Goal: Task Accomplishment & Management: Use online tool/utility

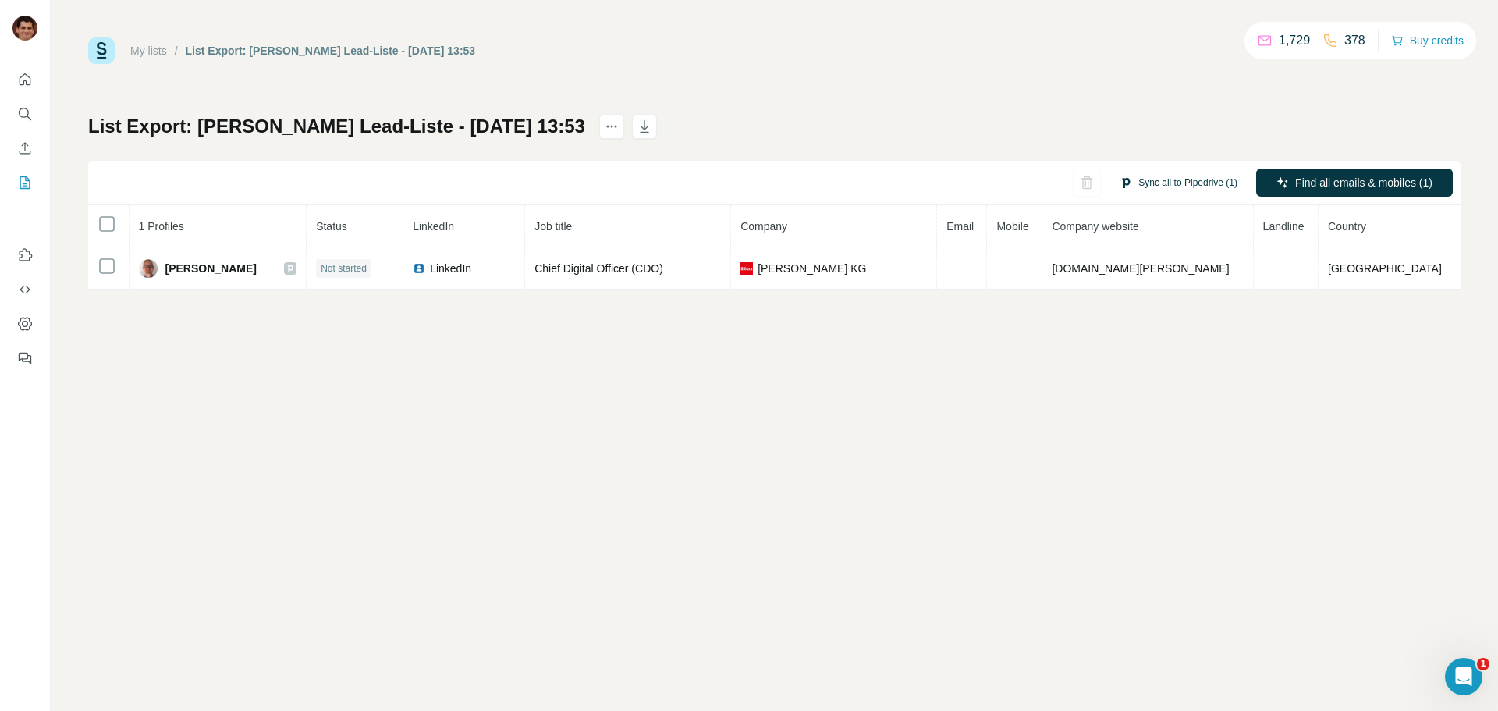
click at [1182, 190] on button "Sync all to Pipedrive (1)" at bounding box center [1178, 182] width 140 height 23
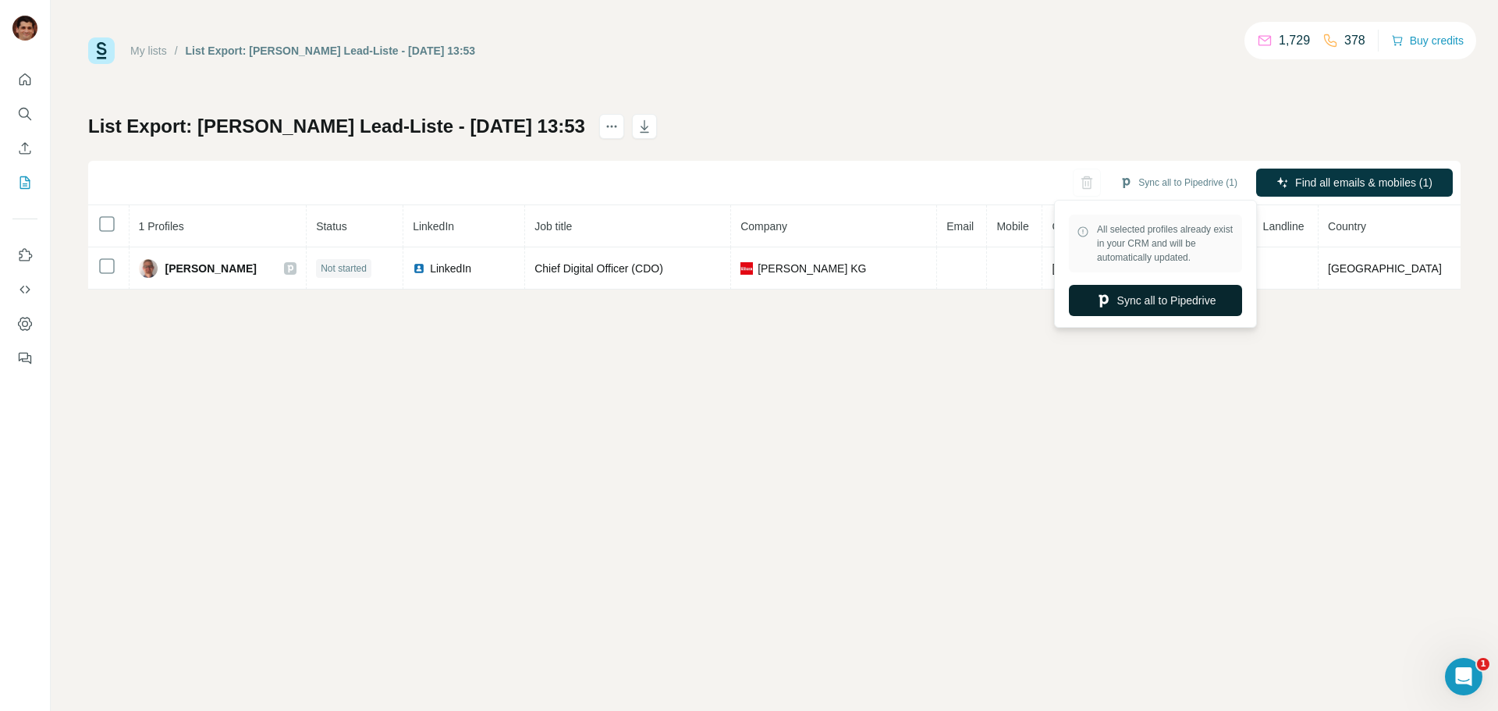
click at [1188, 306] on button "Sync all to Pipedrive" at bounding box center [1155, 300] width 173 height 31
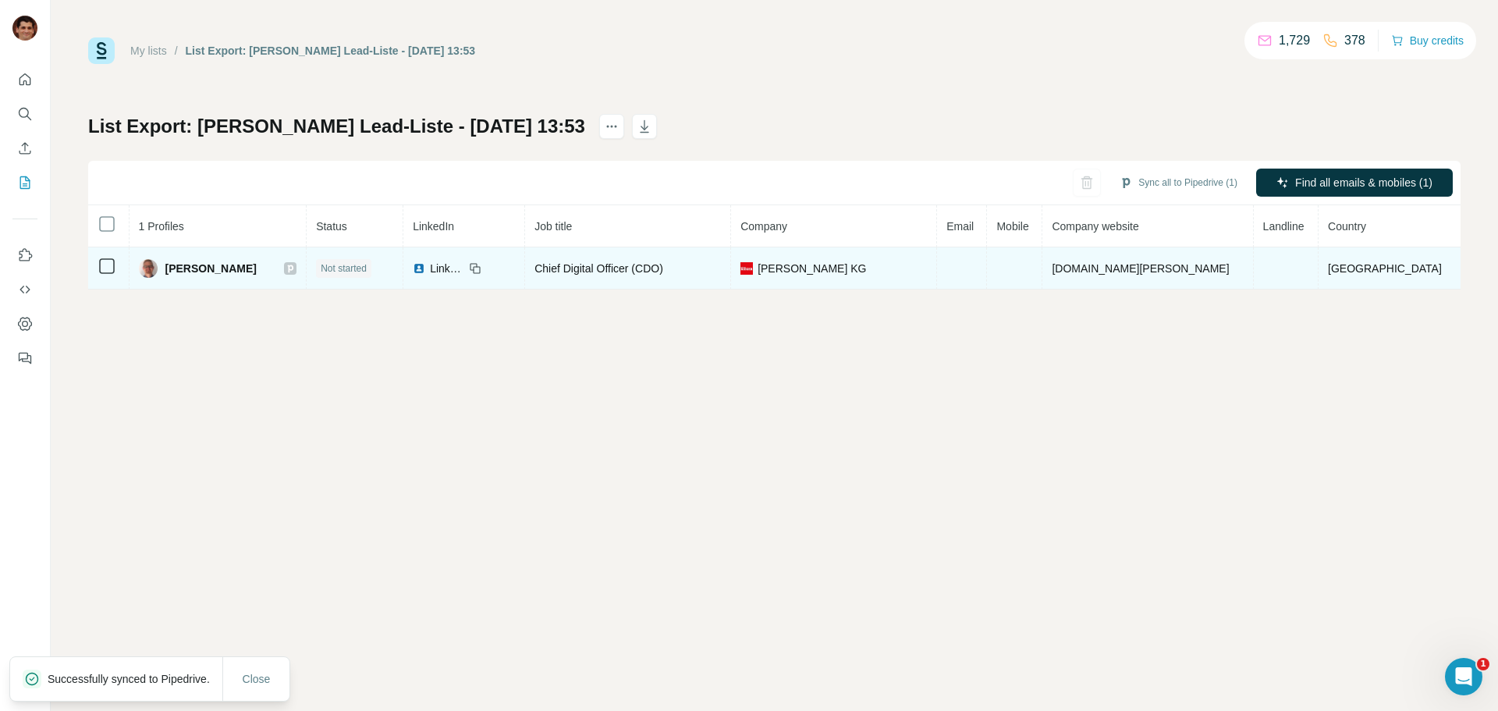
drag, startPoint x: 271, startPoint y: 267, endPoint x: 176, endPoint y: 266, distance: 94.4
click at [176, 266] on div "[PERSON_NAME]" at bounding box center [218, 268] width 158 height 19
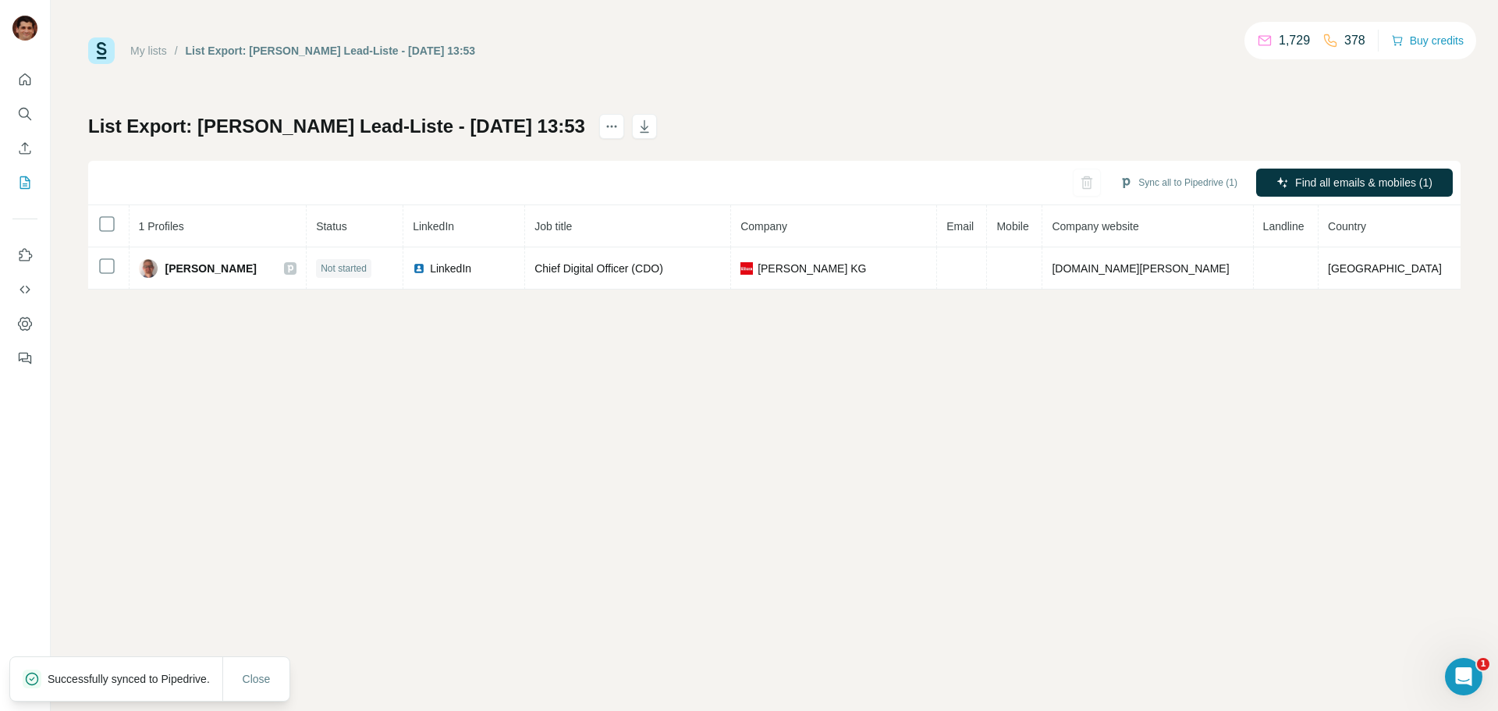
copy span "[PERSON_NAME]"
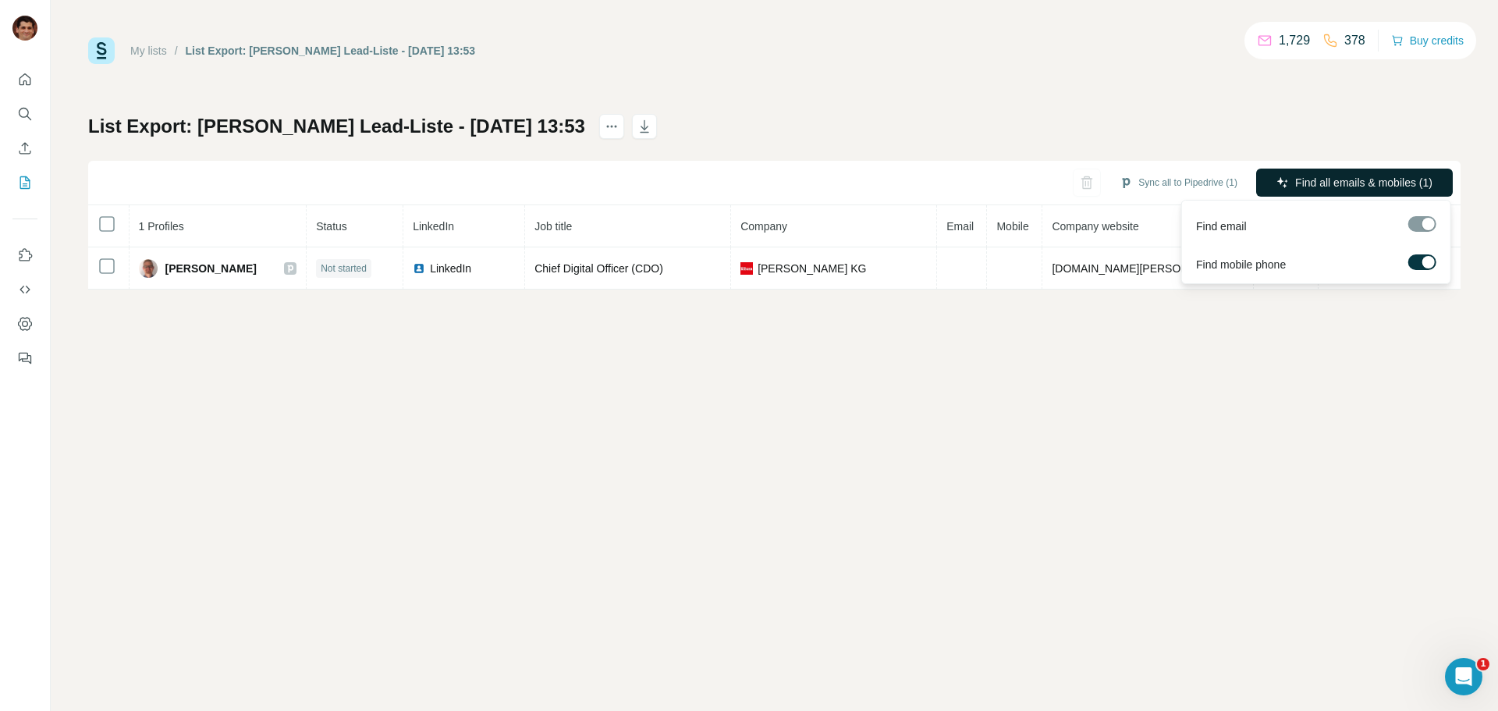
click at [1332, 187] on span "Find all emails & mobiles (1)" at bounding box center [1363, 183] width 137 height 16
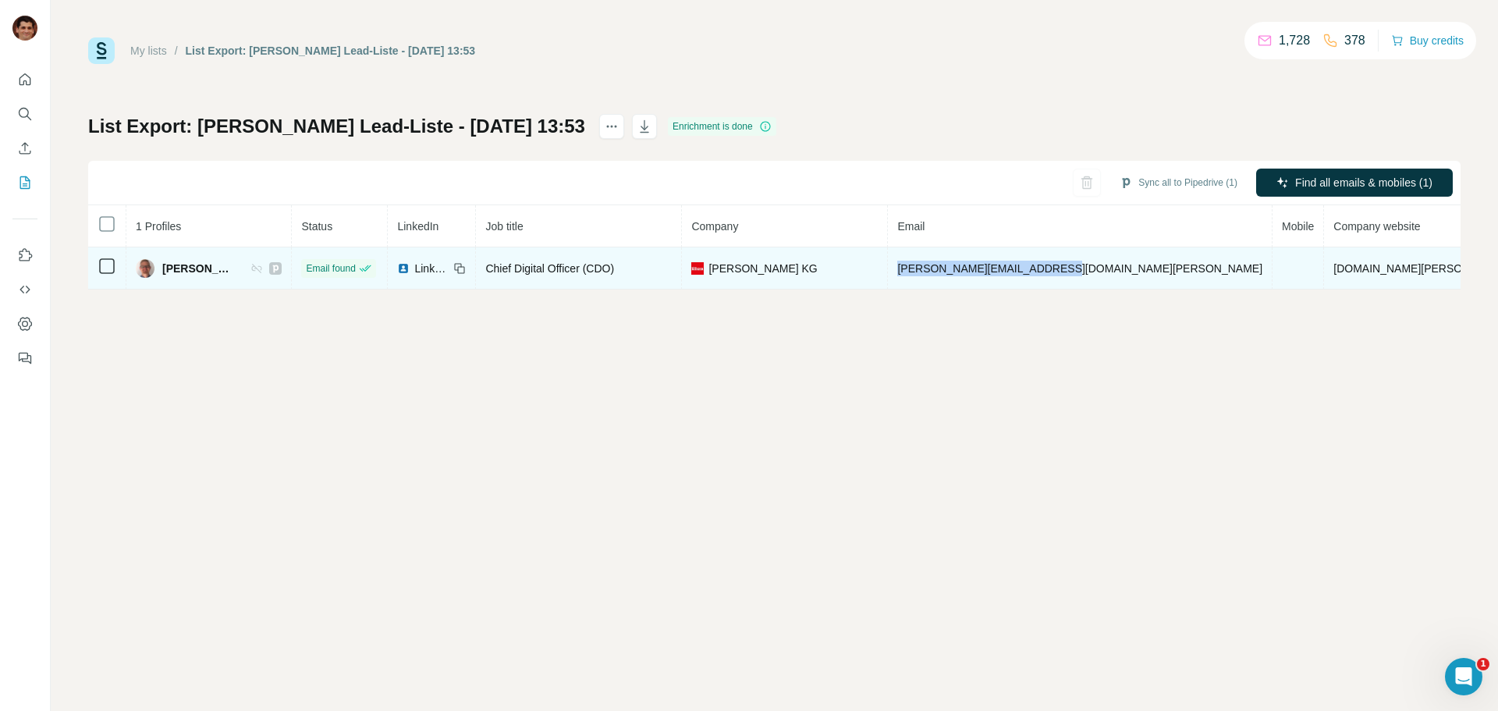
drag, startPoint x: 1120, startPoint y: 269, endPoint x: 963, endPoint y: 272, distance: 156.8
click at [963, 272] on td "[PERSON_NAME][EMAIL_ADDRESS][DOMAIN_NAME][PERSON_NAME]" at bounding box center [1080, 268] width 385 height 42
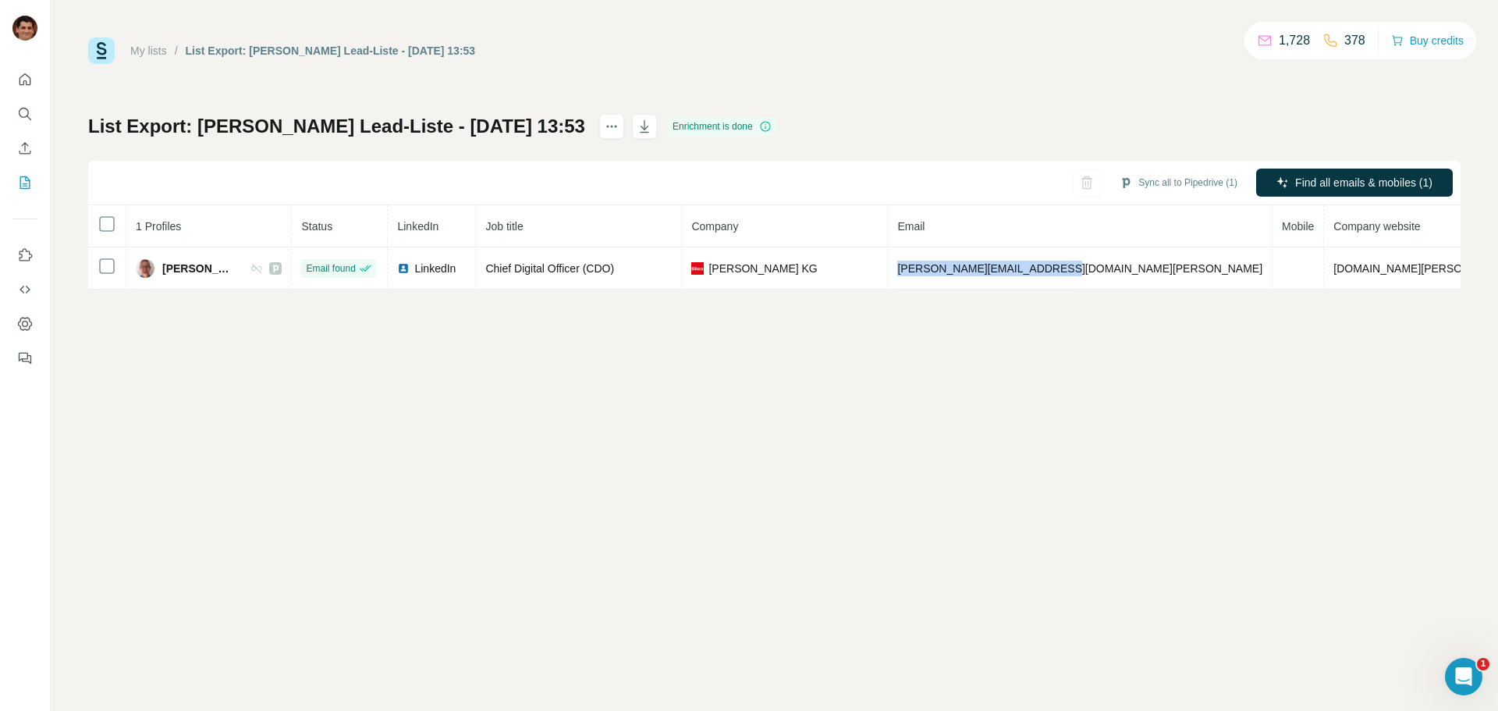
copy span "[PERSON_NAME][EMAIL_ADDRESS][DOMAIN_NAME][PERSON_NAME]"
click at [1052, 343] on div "My lists / List Export: [PERSON_NAME] Lead-Liste - [DATE] 13:53 1,728 378 Buy c…" at bounding box center [774, 355] width 1447 height 711
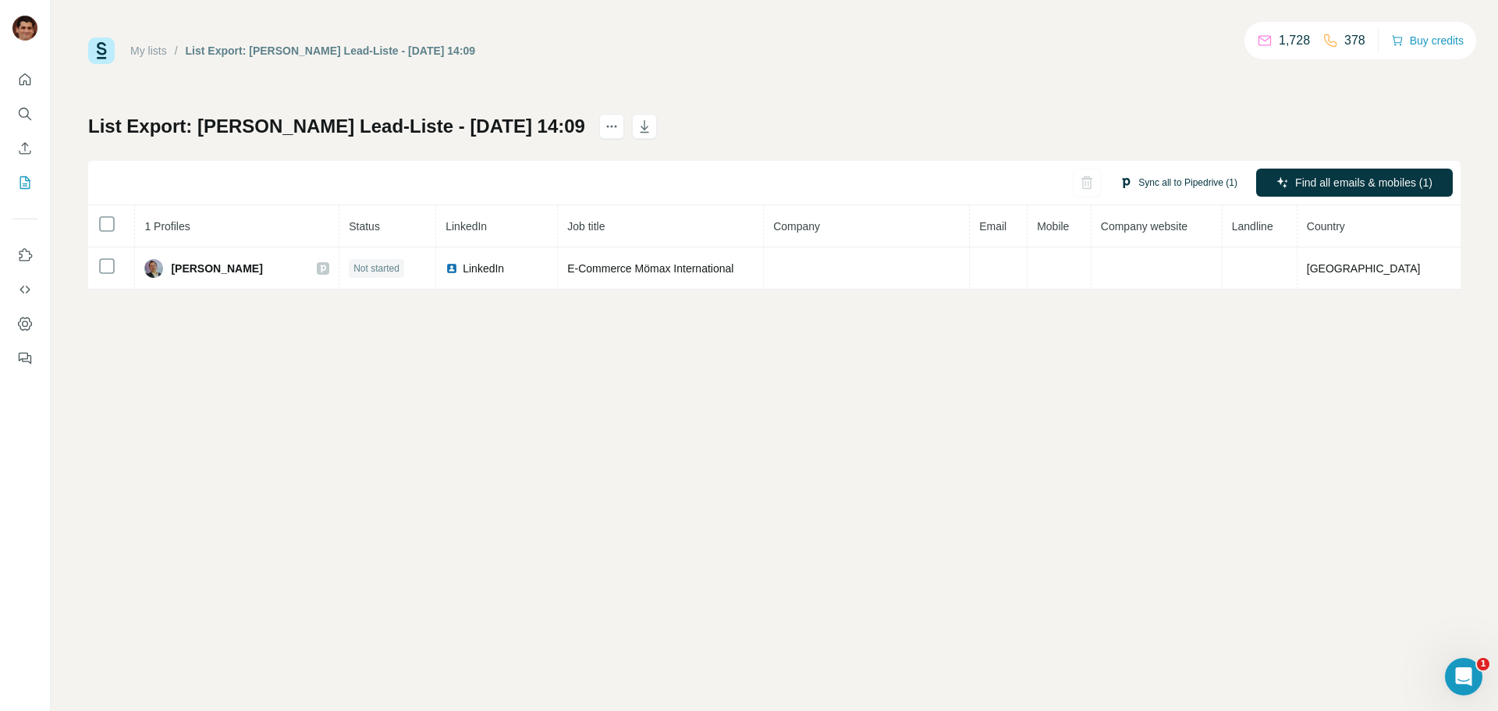
click at [1161, 190] on button "Sync all to Pipedrive (1)" at bounding box center [1178, 182] width 140 height 23
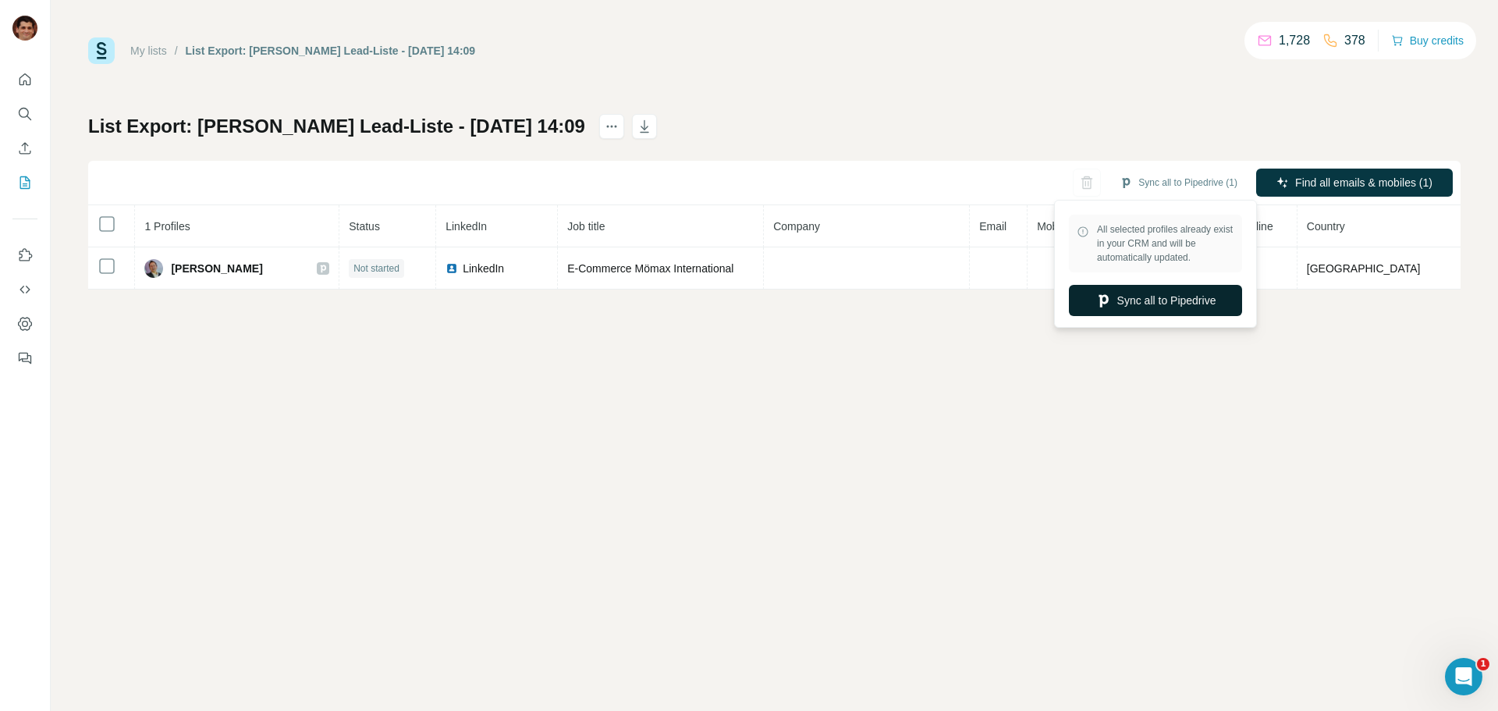
click at [1165, 307] on button "Sync all to Pipedrive" at bounding box center [1155, 300] width 173 height 31
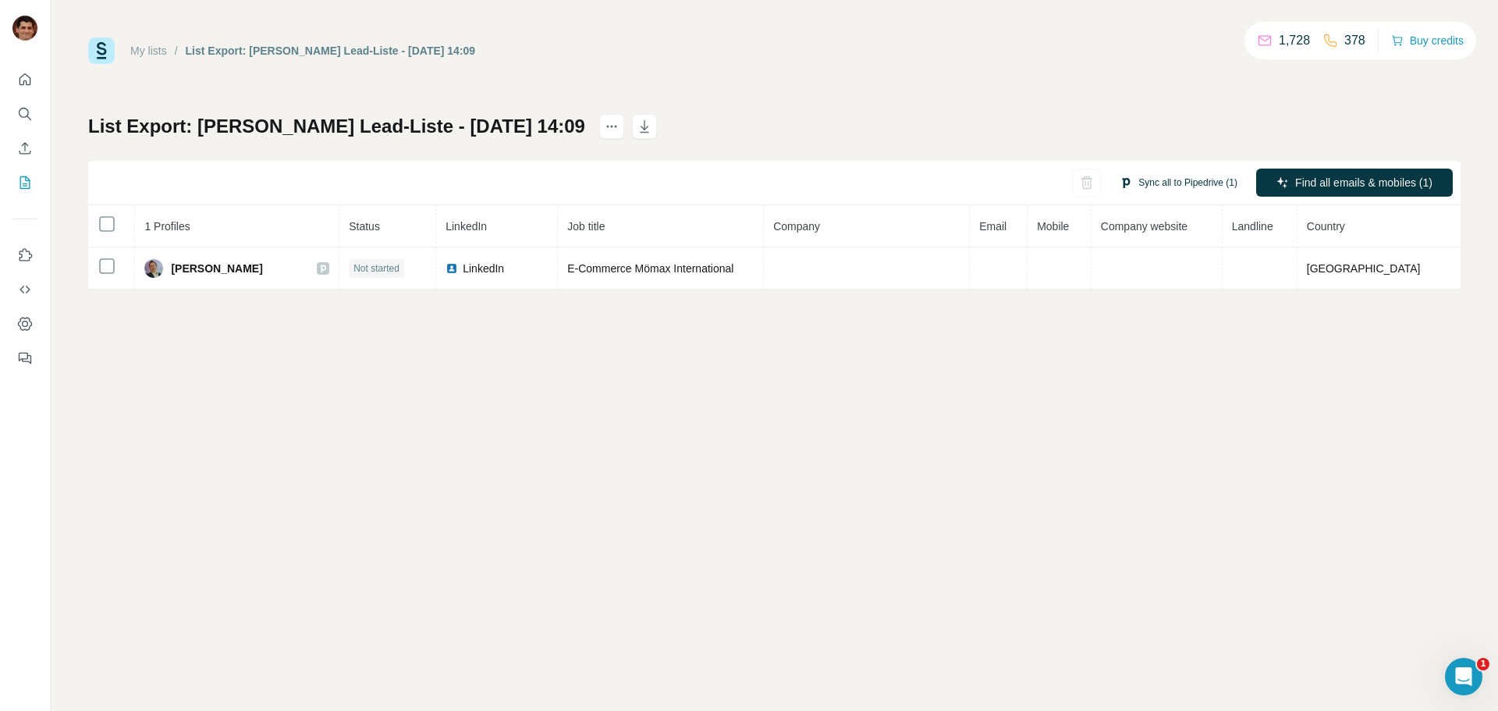
click at [1171, 186] on button "Sync all to Pipedrive (1)" at bounding box center [1178, 182] width 140 height 23
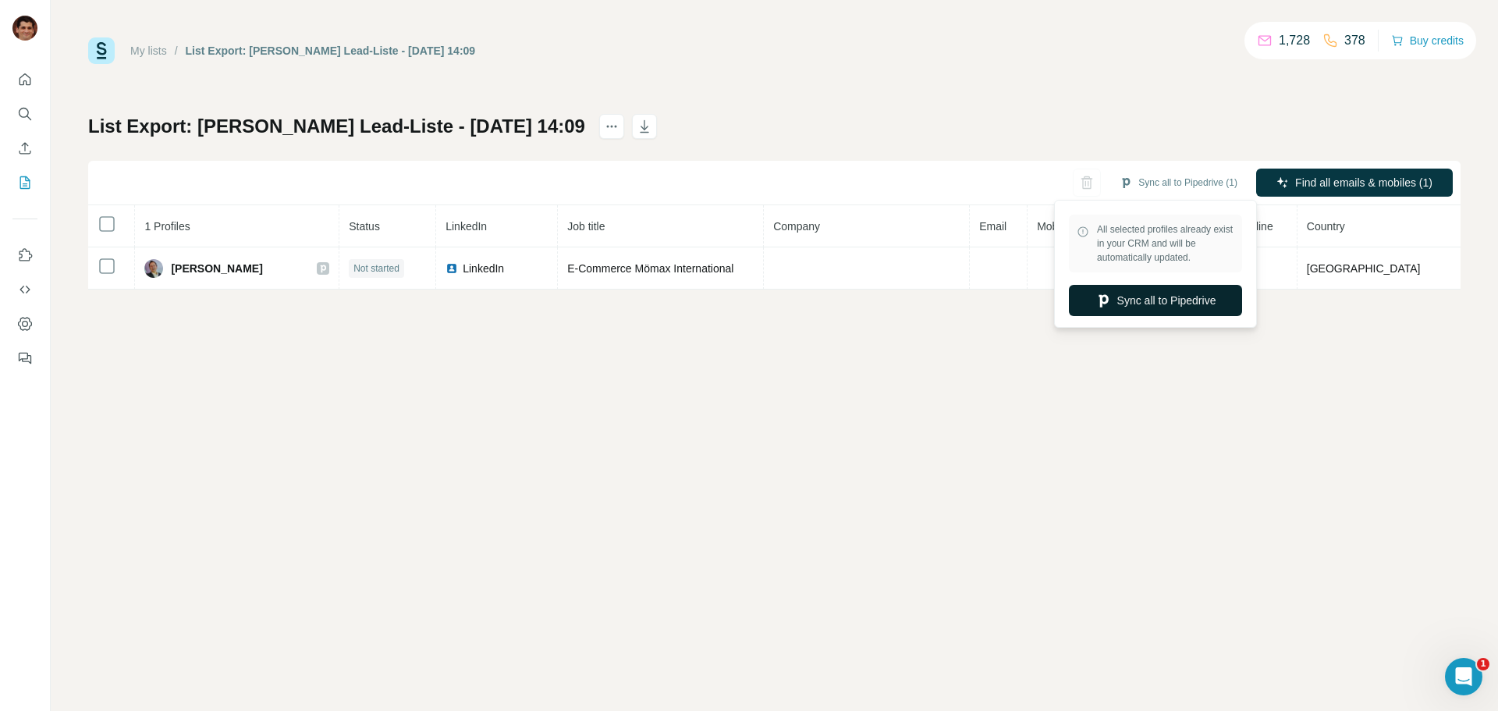
click at [1165, 300] on button "Sync all to Pipedrive" at bounding box center [1155, 300] width 173 height 31
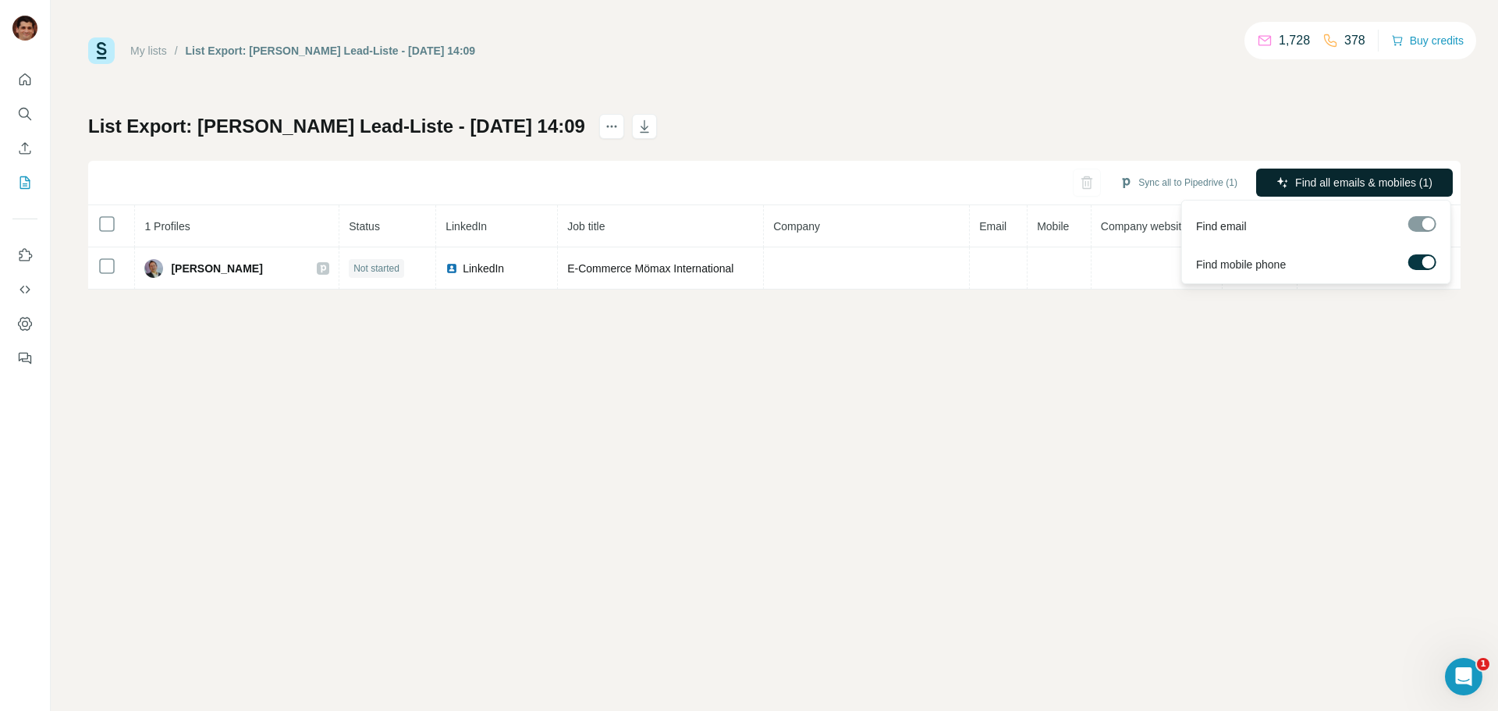
click at [1389, 181] on span "Find all emails & mobiles (1)" at bounding box center [1363, 183] width 137 height 16
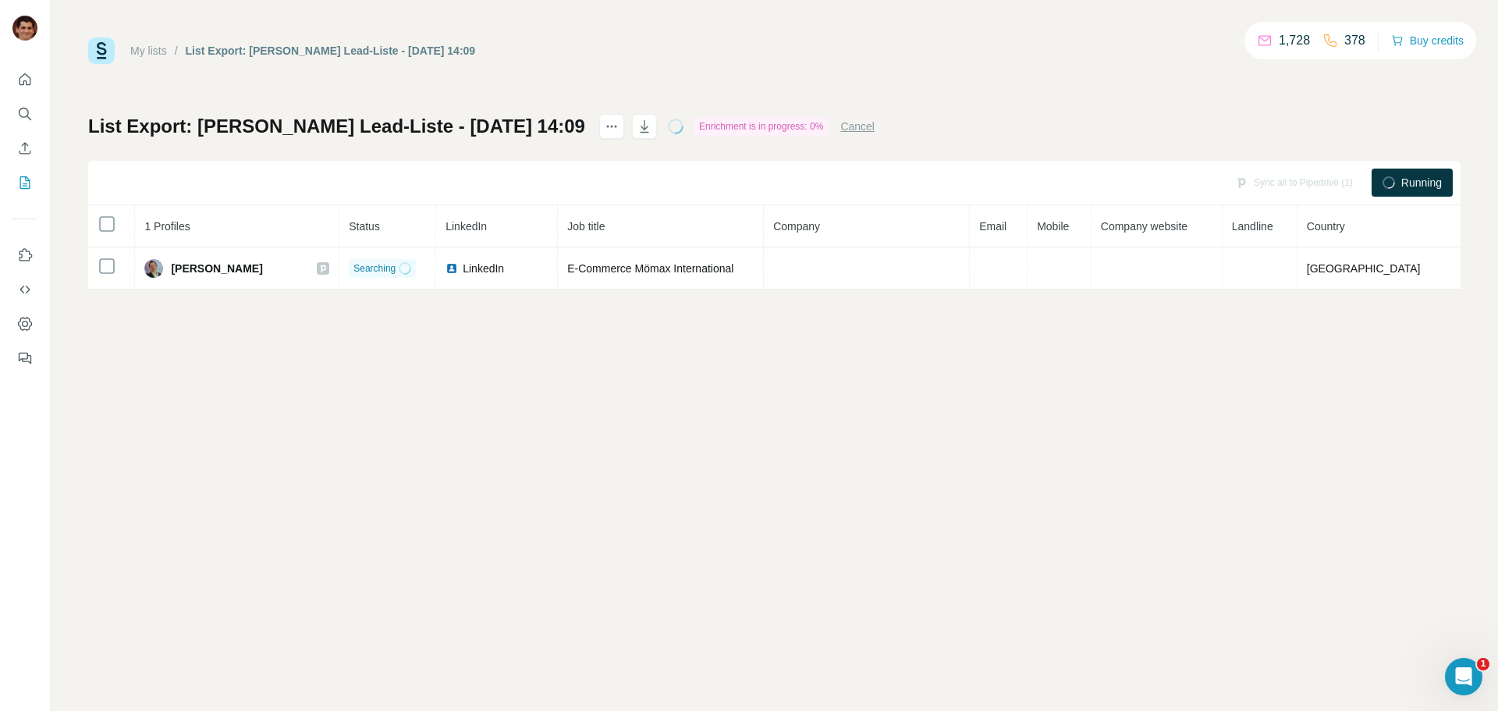
drag, startPoint x: 1389, startPoint y: 179, endPoint x: 1440, endPoint y: 182, distance: 50.8
click at [1446, 181] on div "My lists / List Export: Armin Sandmanns Lead-Liste - 25/09/2025 14:09 1,728 378…" at bounding box center [774, 355] width 1447 height 711
click at [1399, 190] on div "Running" at bounding box center [1411, 182] width 81 height 28
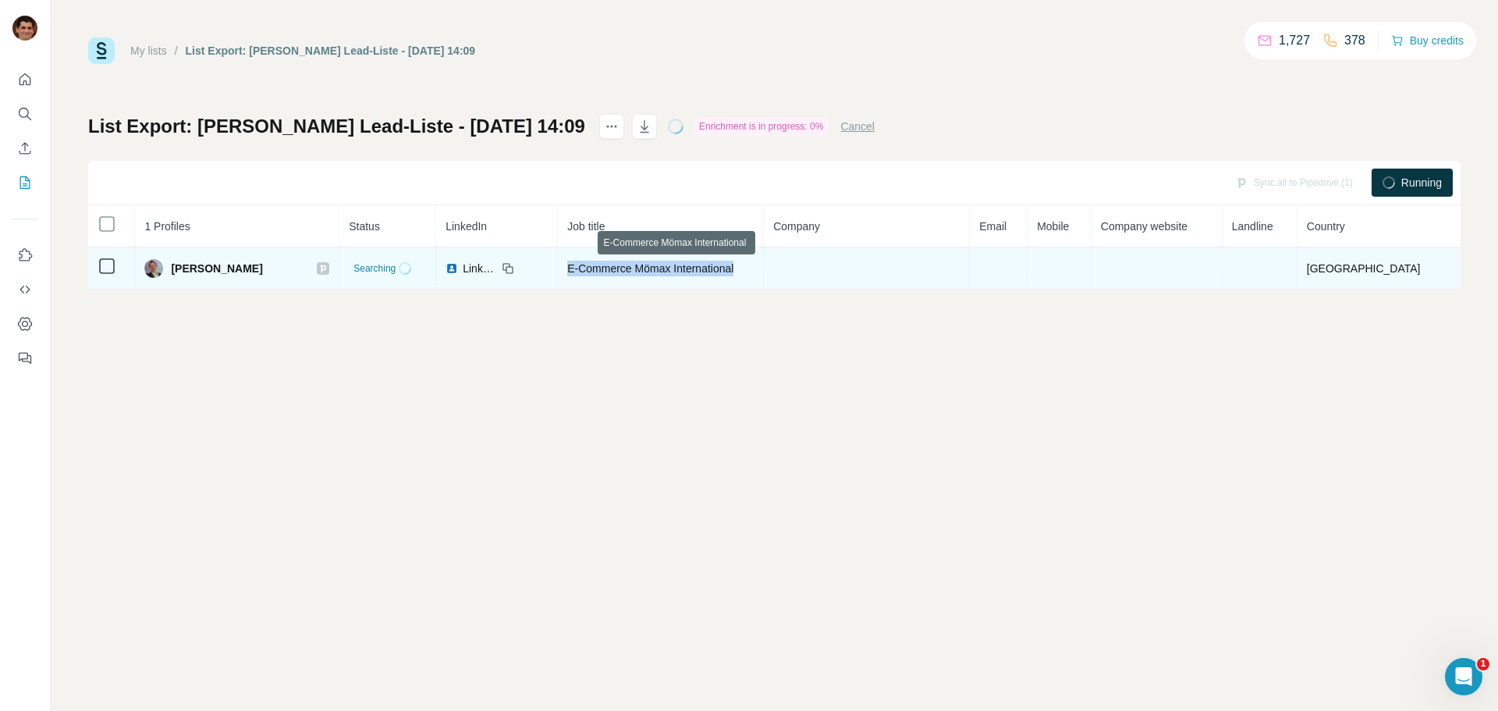
drag, startPoint x: 589, startPoint y: 262, endPoint x: 774, endPoint y: 268, distance: 185.0
click at [764, 268] on td "E-Commerce Mömax International" at bounding box center [661, 268] width 206 height 42
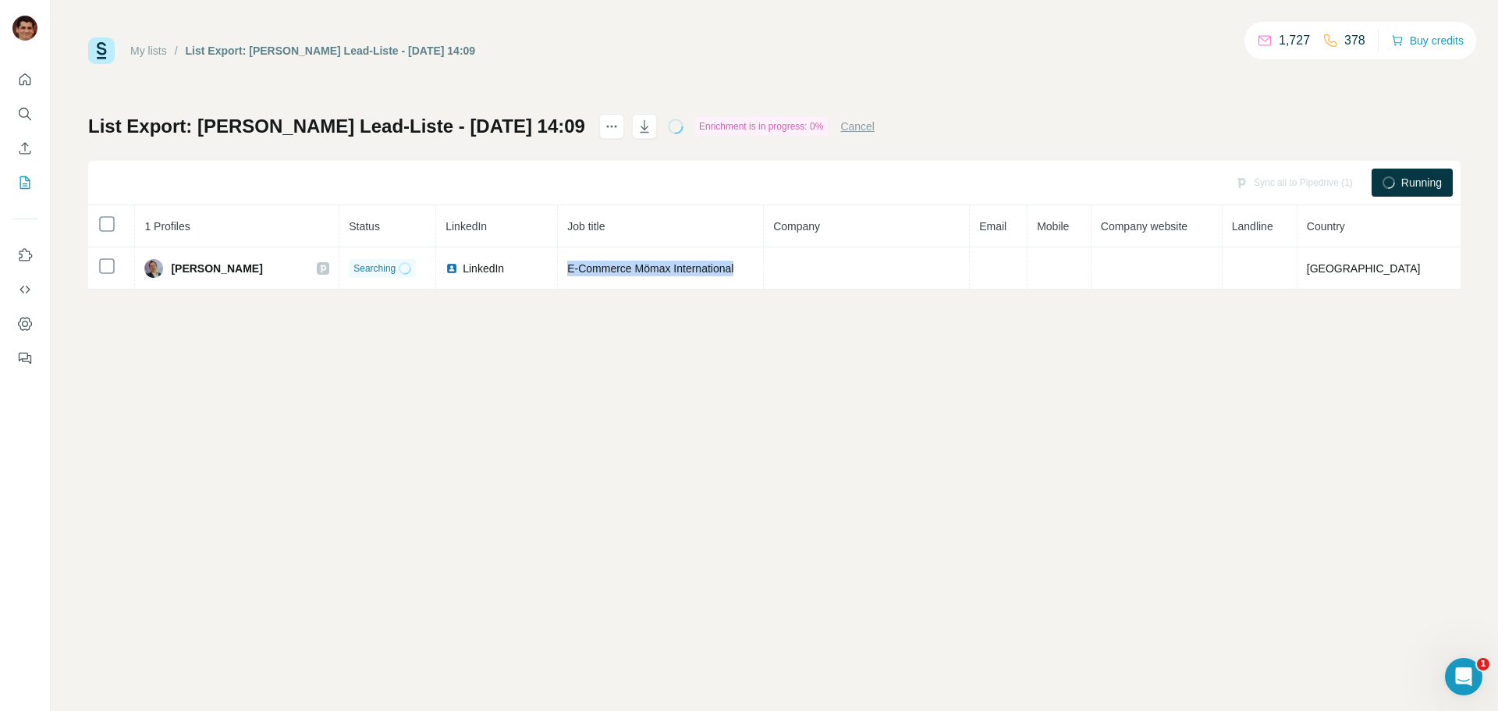
copy span "E-Commerce Mömax International"
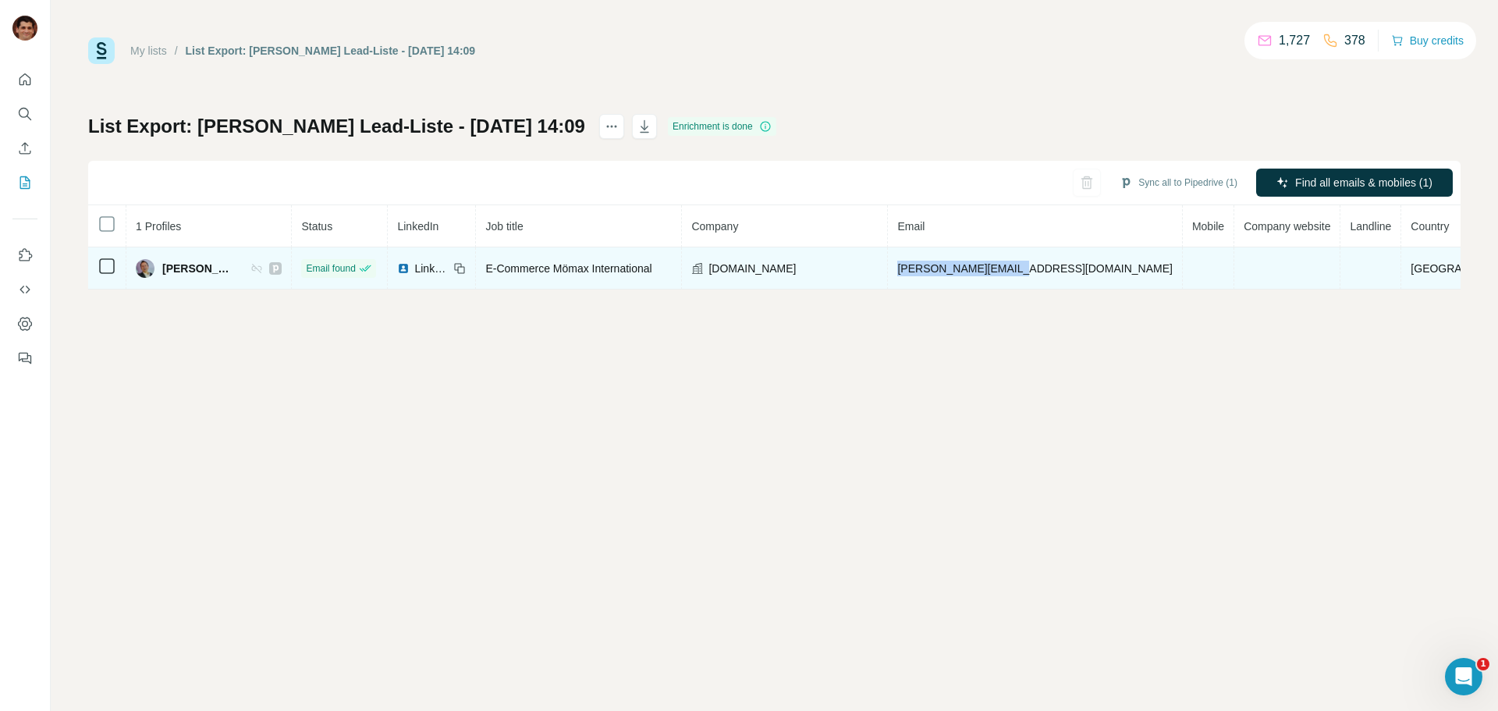
drag, startPoint x: 1101, startPoint y: 268, endPoint x: 969, endPoint y: 273, distance: 132.7
click at [969, 273] on td "eduard@xxxlgroup.com" at bounding box center [1035, 268] width 294 height 42
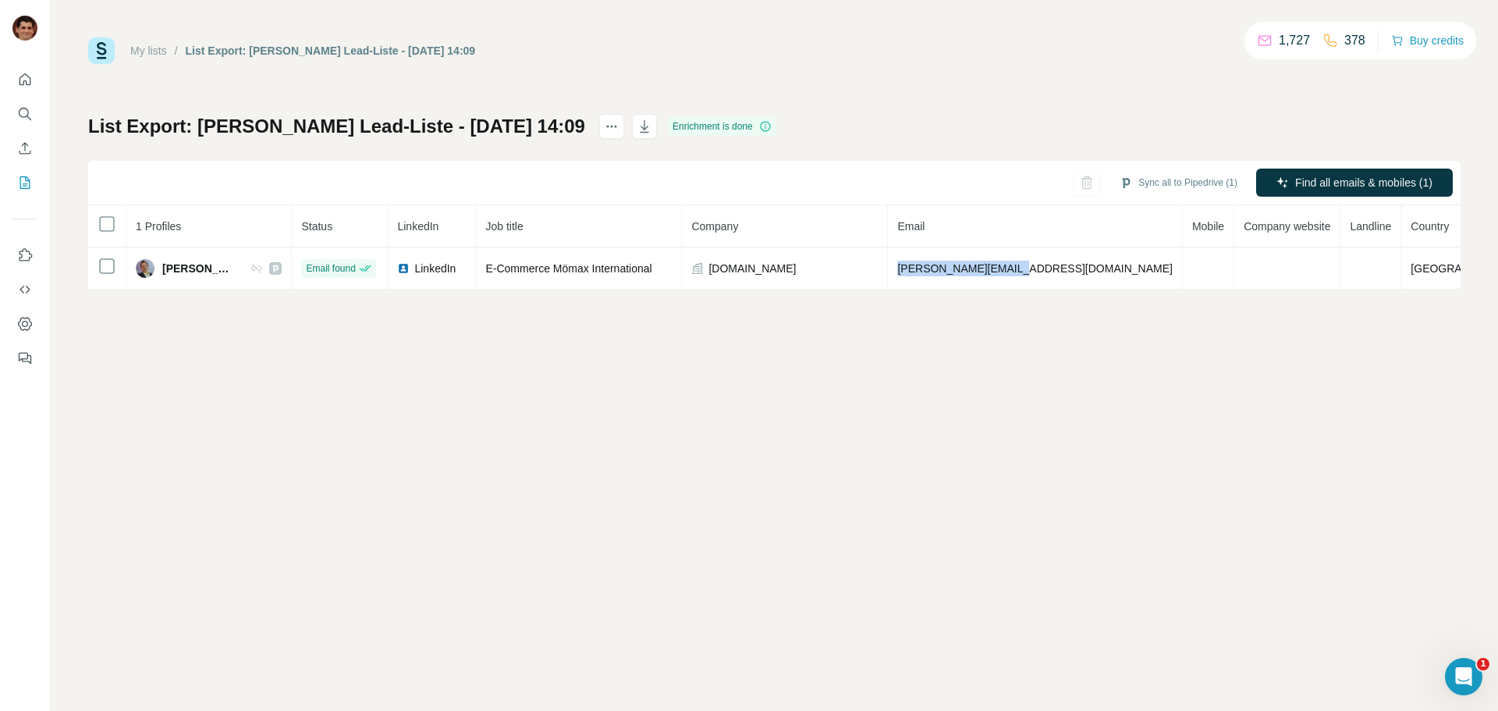
copy span "eduard@xxxlgroup.com"
